Goal: Information Seeking & Learning: Learn about a topic

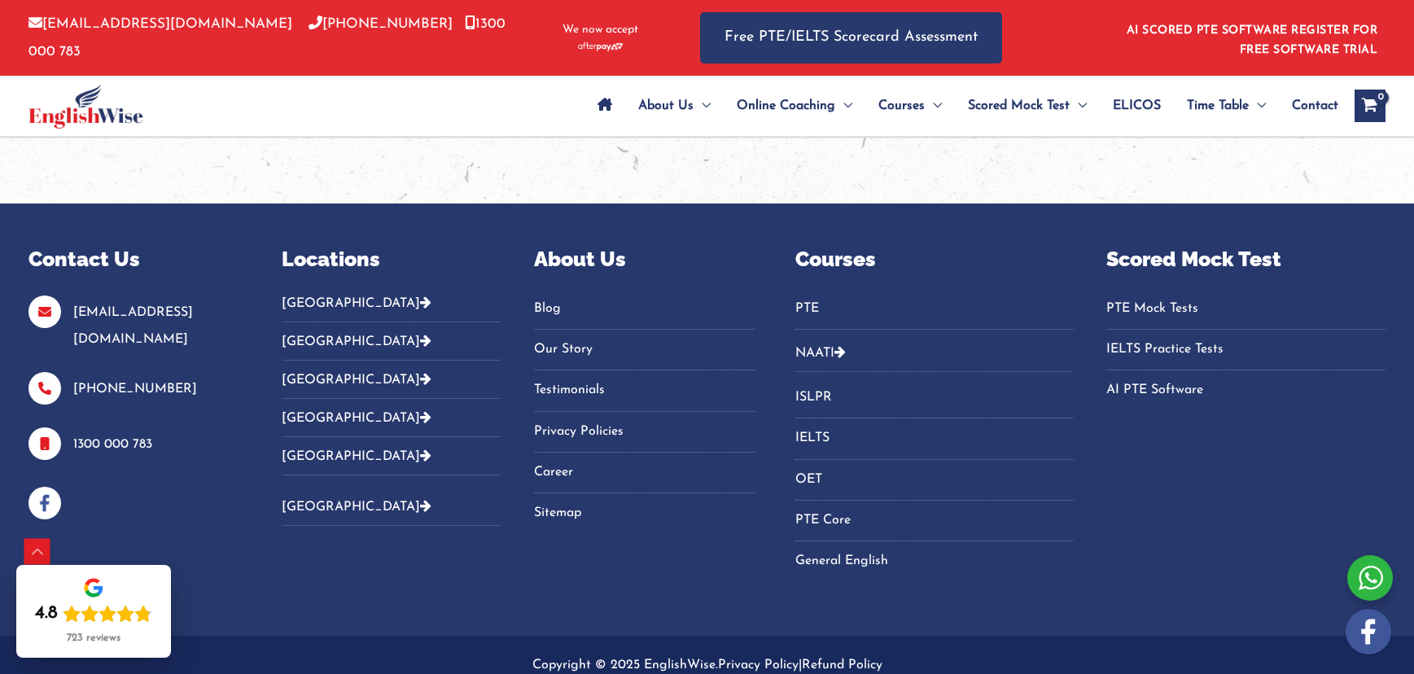
click at [314, 295] on button "[GEOGRAPHIC_DATA]" at bounding box center [392, 308] width 220 height 27
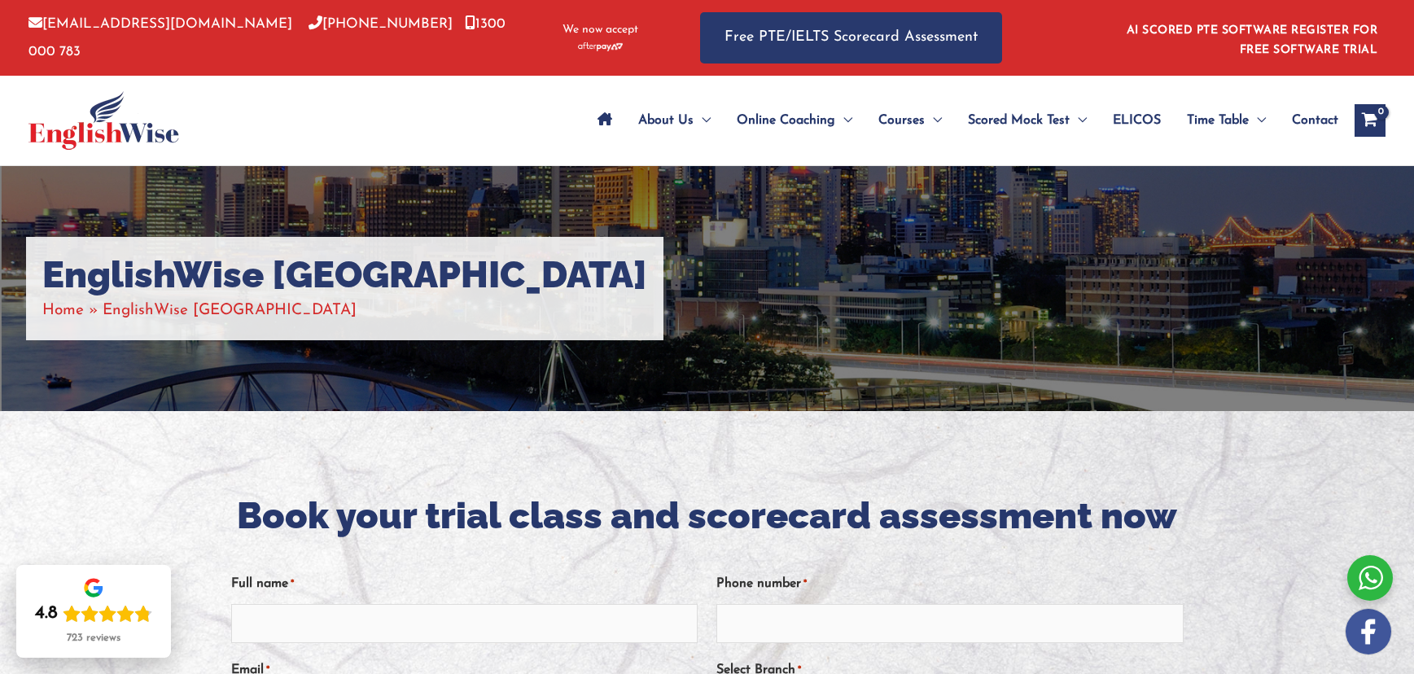
click at [48, 126] on img at bounding box center [103, 120] width 151 height 59
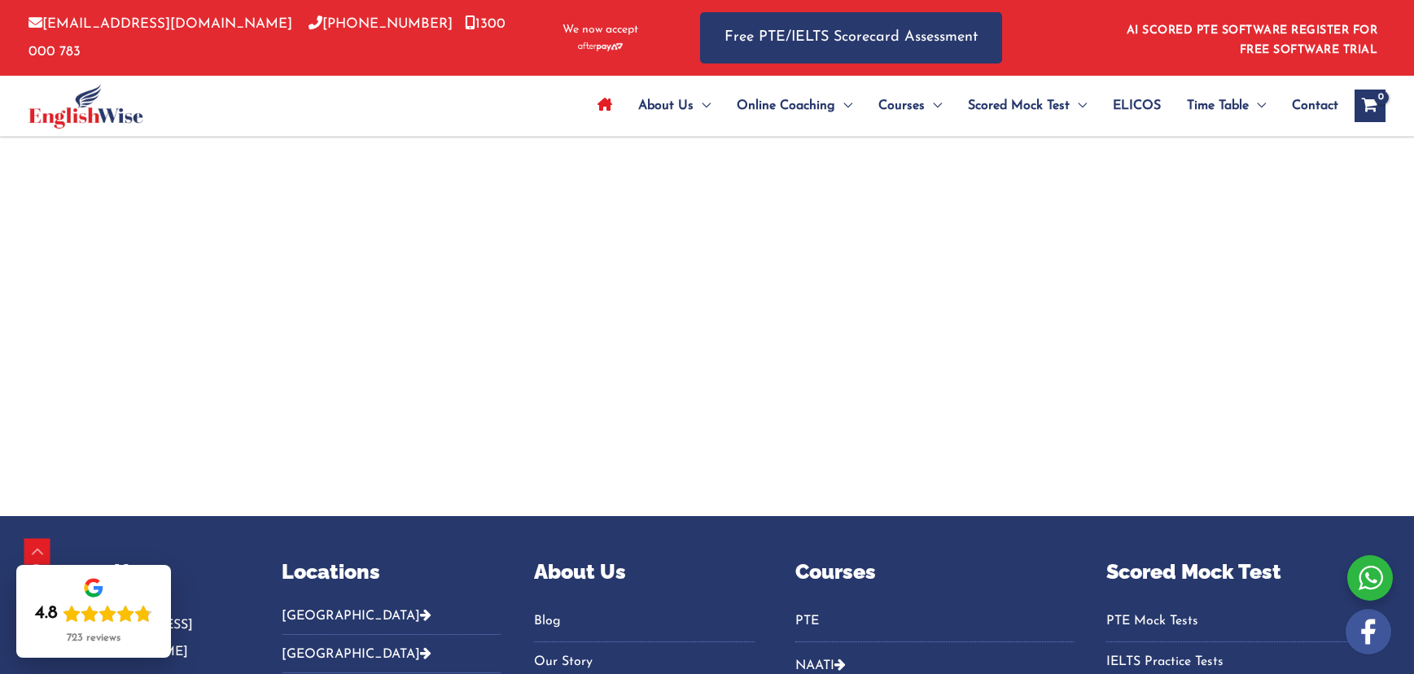
scroll to position [5290, 0]
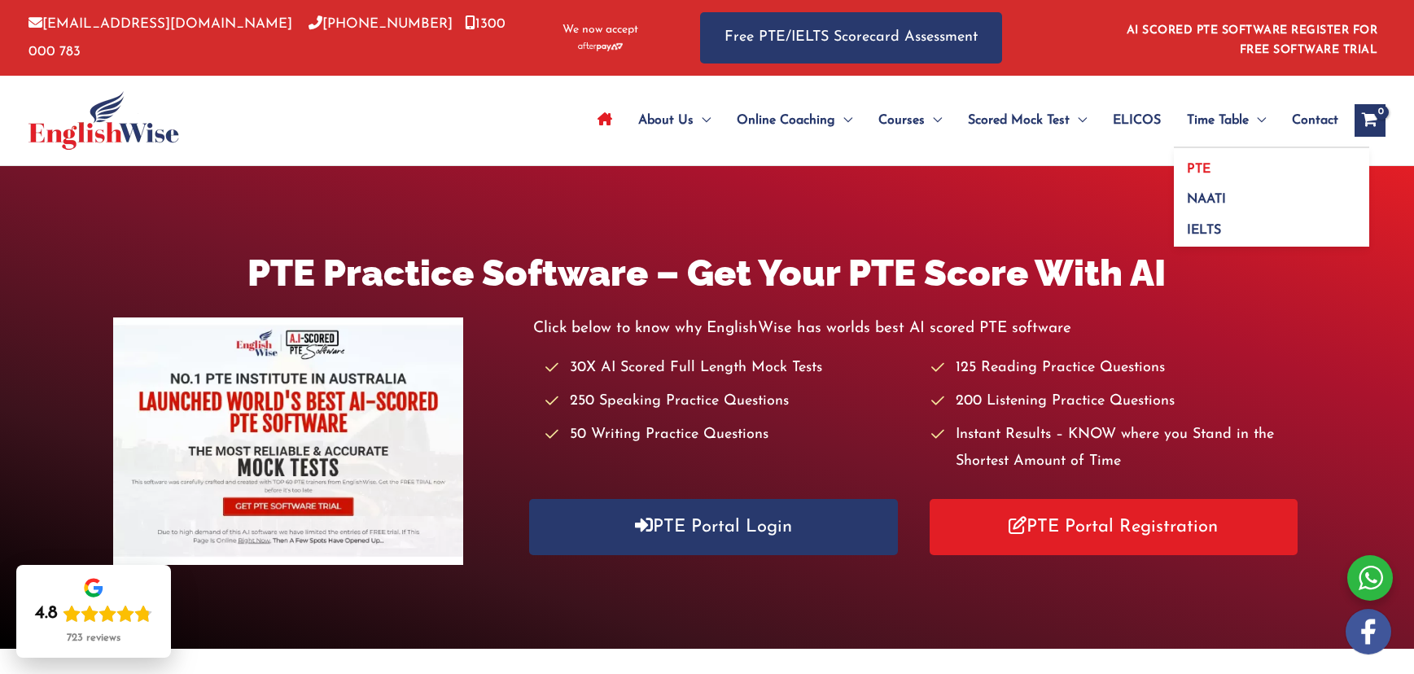
click at [1213, 166] on link "PTE" at bounding box center [1271, 163] width 195 height 31
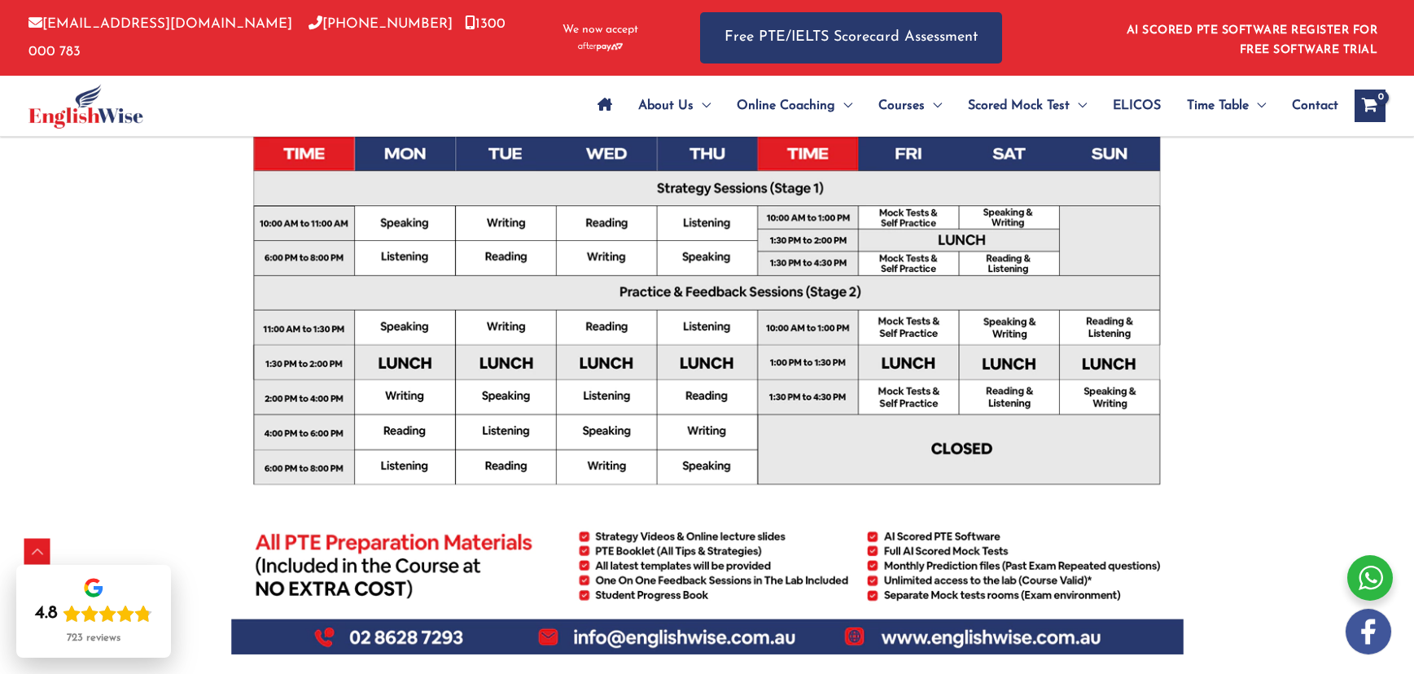
scroll to position [506, 0]
